Goal: Check status: Check status

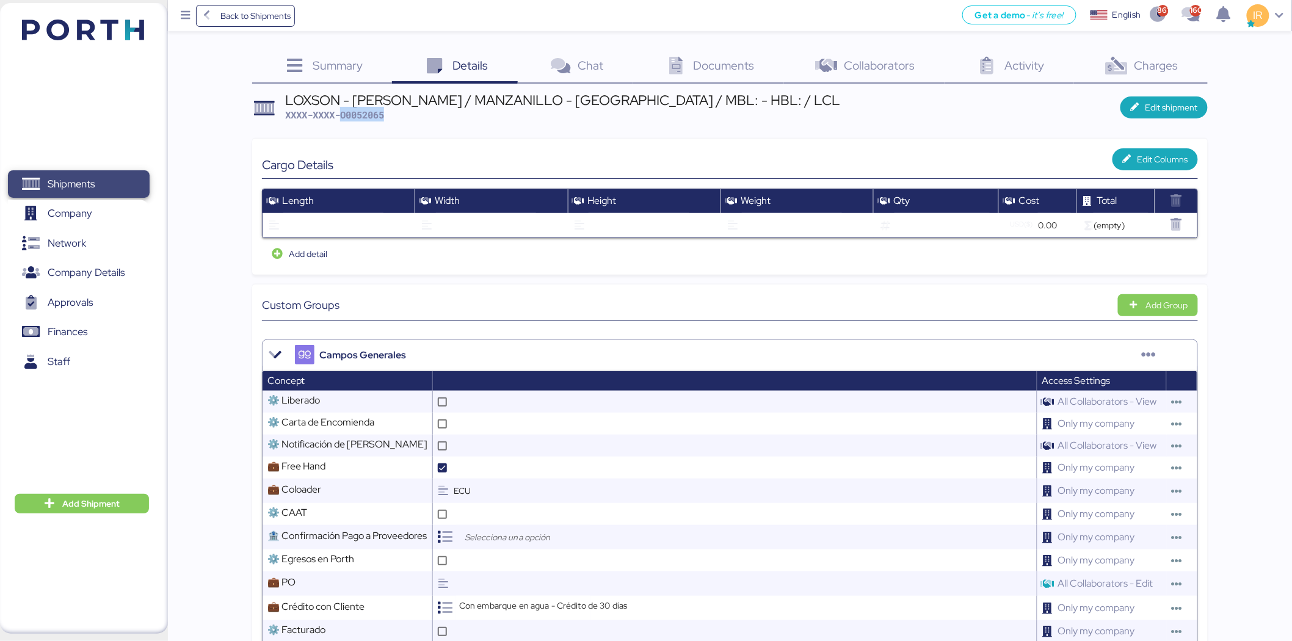
click at [95, 181] on span "Shipments" at bounding box center [71, 184] width 47 height 18
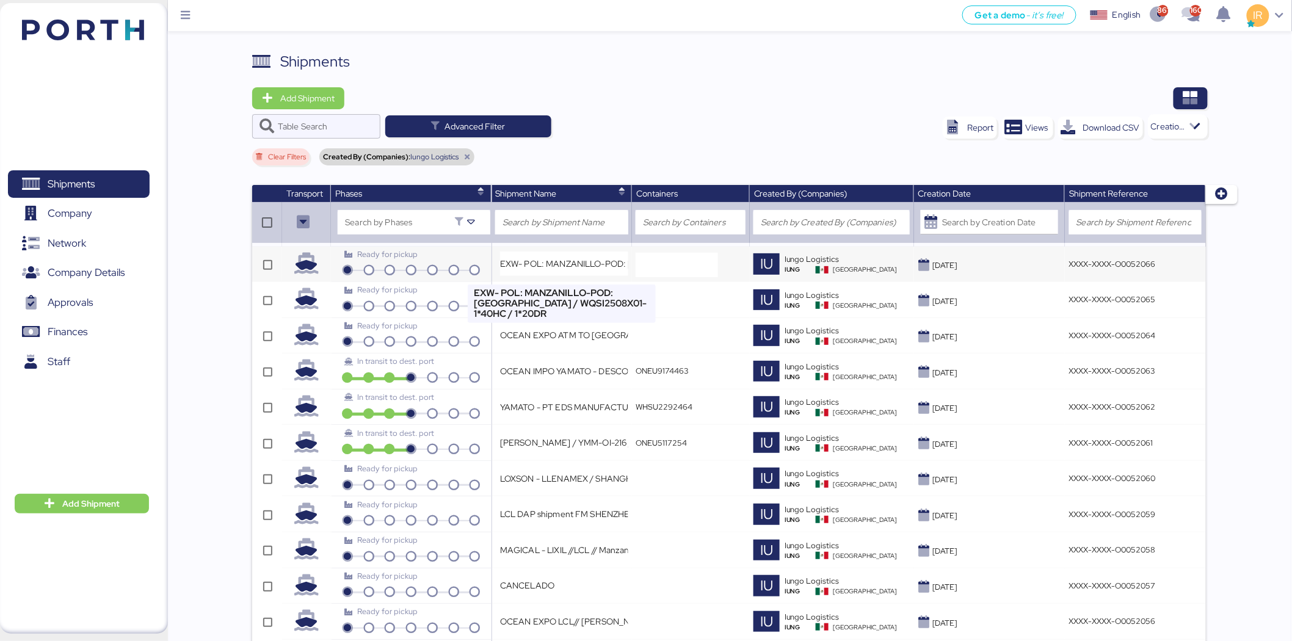
drag, startPoint x: 519, startPoint y: 262, endPoint x: 468, endPoint y: 256, distance: 52.2
click at [468, 256] on tr "Ready for pickup EXW- POL: MANZANILLO-POD: Hong Kong / WQSI2508X01- 1*40HC / 1*…" at bounding box center [728, 265] width 953 height 36
click at [468, 256] on div "Ready for pickup" at bounding box center [410, 254] width 133 height 12
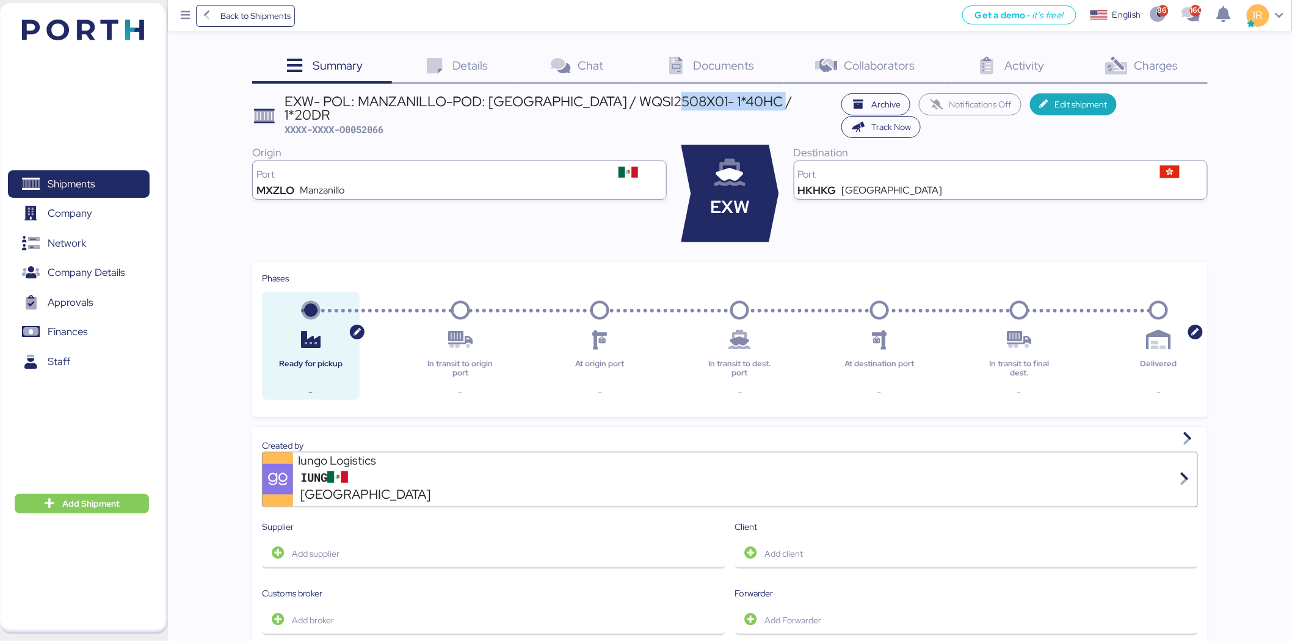
drag, startPoint x: 667, startPoint y: 99, endPoint x: 775, endPoint y: 101, distance: 108.7
click at [775, 101] on header "EXW- POL: MANZANILLO-POD: Hong Kong / WQSI2508X01- 1*40HC / 1*20DR XXXX-XXXX-O0…" at bounding box center [729, 115] width 955 height 45
copy div "1*40HC / 1*20DR"
click at [468, 69] on span "Details" at bounding box center [470, 65] width 36 height 16
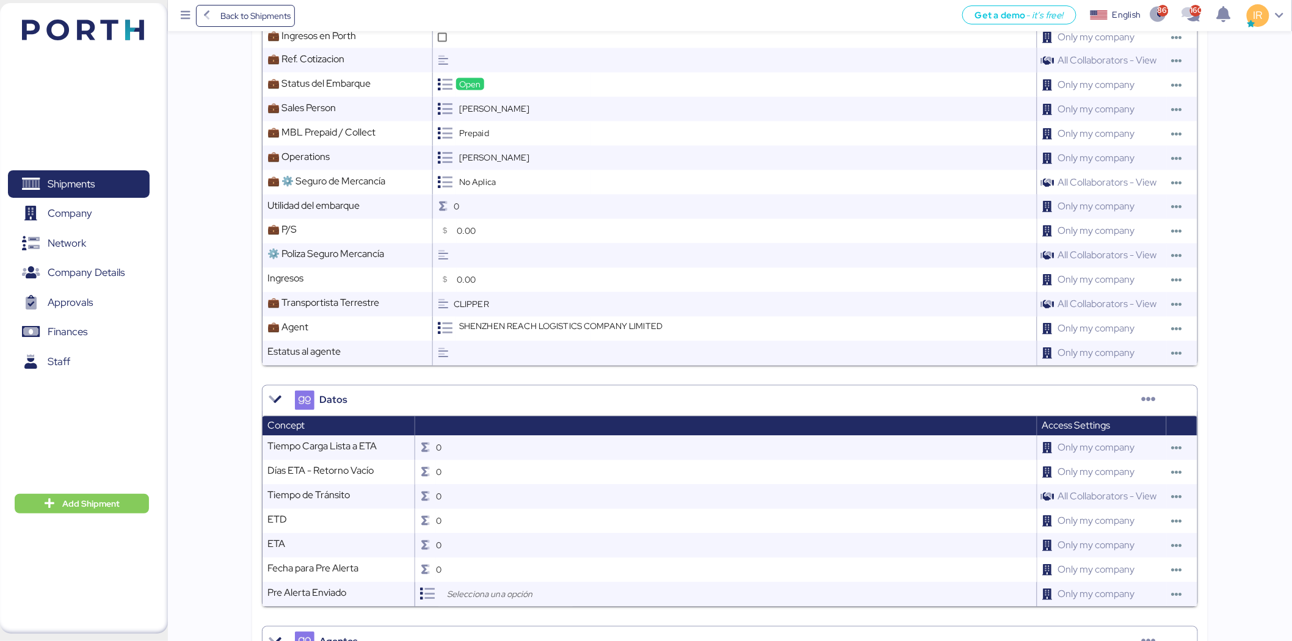
scroll to position [761, 0]
